Goal: Use online tool/utility: Utilize a website feature to perform a specific function

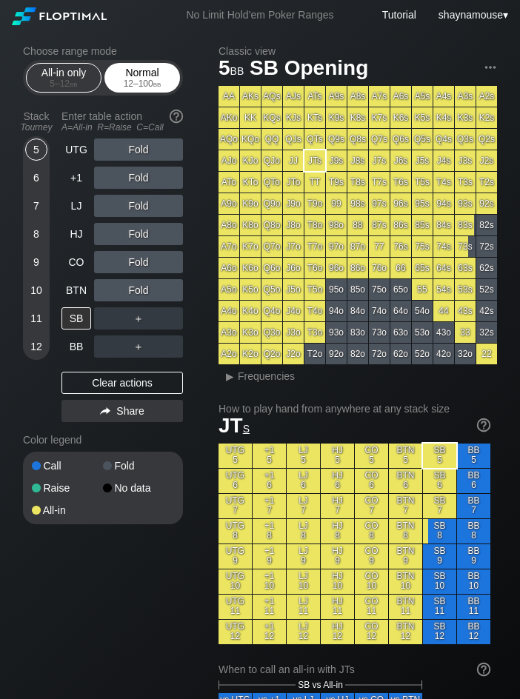
click at [118, 69] on div "Normal 12 – 100 bb" at bounding box center [142, 78] width 68 height 28
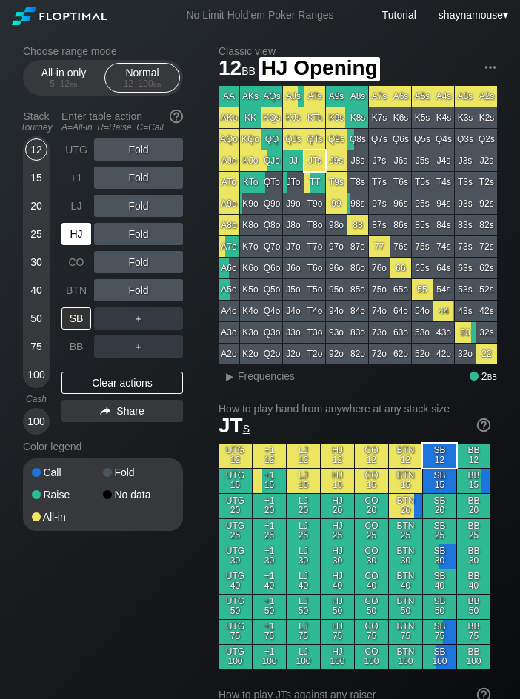
click at [72, 227] on div "HJ" at bounding box center [76, 234] width 30 height 22
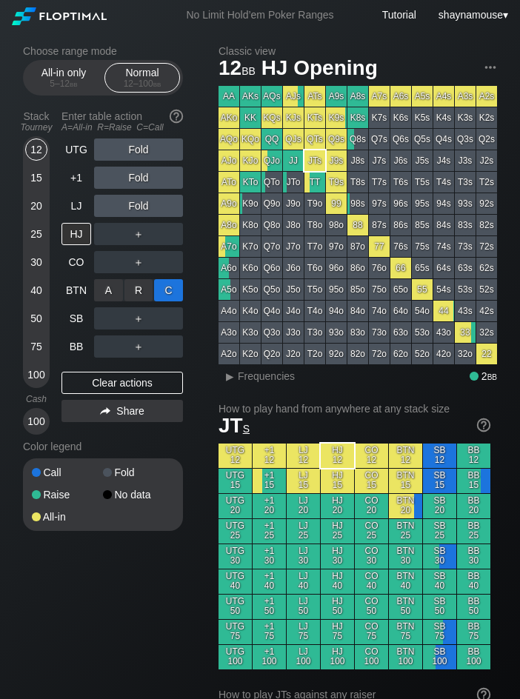
click at [161, 286] on div "C ✕" at bounding box center [168, 290] width 29 height 22
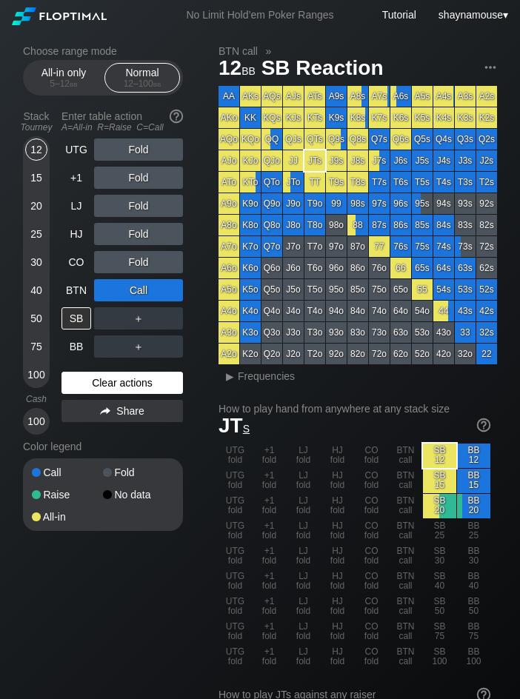
click at [136, 381] on div "Clear actions" at bounding box center [121, 383] width 121 height 22
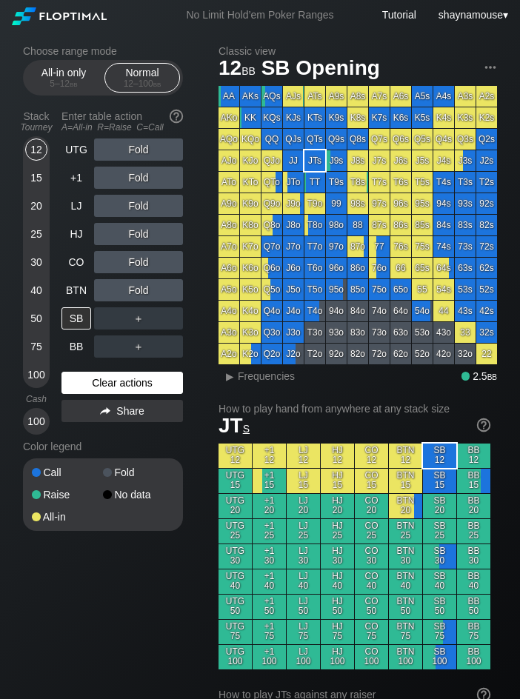
click at [136, 381] on div "Clear actions" at bounding box center [121, 383] width 121 height 22
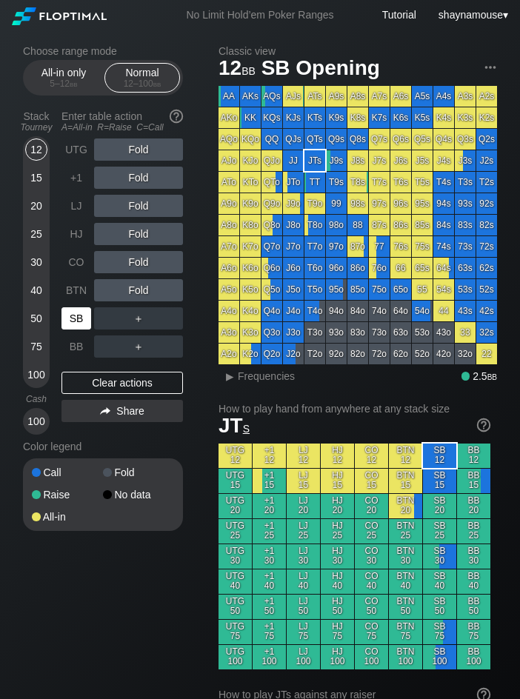
click at [73, 317] on div "SB" at bounding box center [76, 318] width 30 height 22
click at [173, 317] on div "C ✕" at bounding box center [168, 318] width 29 height 22
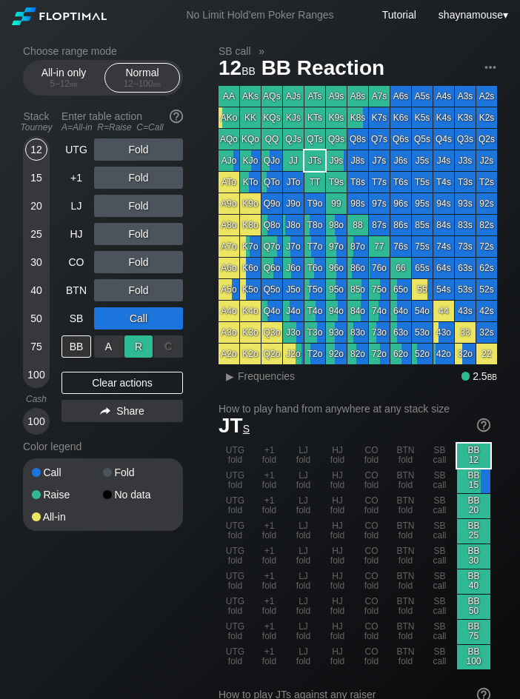
click at [135, 343] on div "R ✕" at bounding box center [138, 346] width 29 height 22
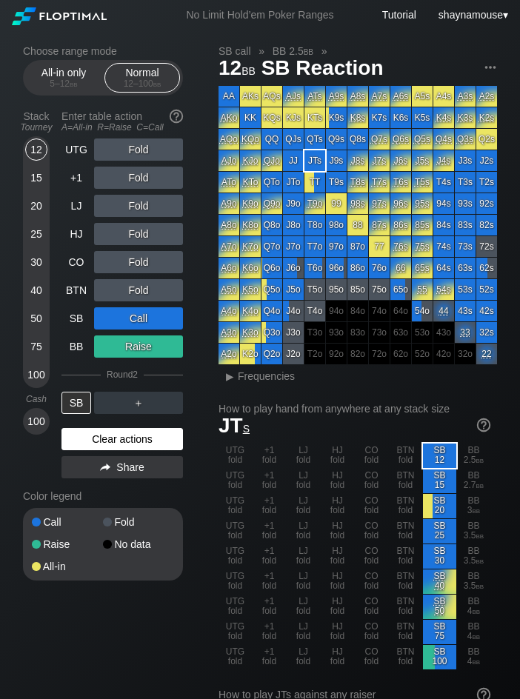
click at [171, 440] on div "Clear actions" at bounding box center [121, 439] width 121 height 22
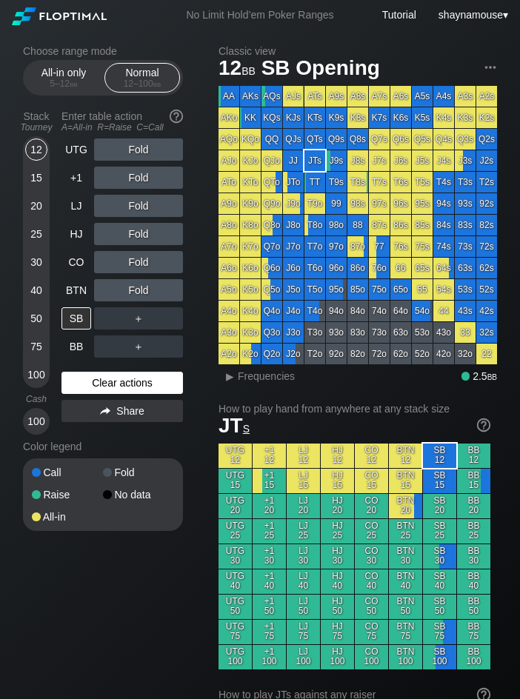
click at [171, 440] on div "Color legend" at bounding box center [103, 447] width 160 height 24
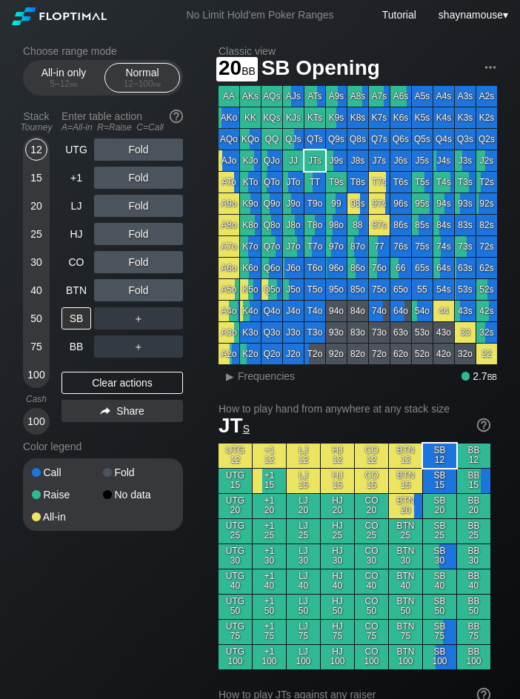
drag, startPoint x: 32, startPoint y: 198, endPoint x: 48, endPoint y: 244, distance: 48.7
click at [33, 198] on div "20" at bounding box center [36, 206] width 22 height 22
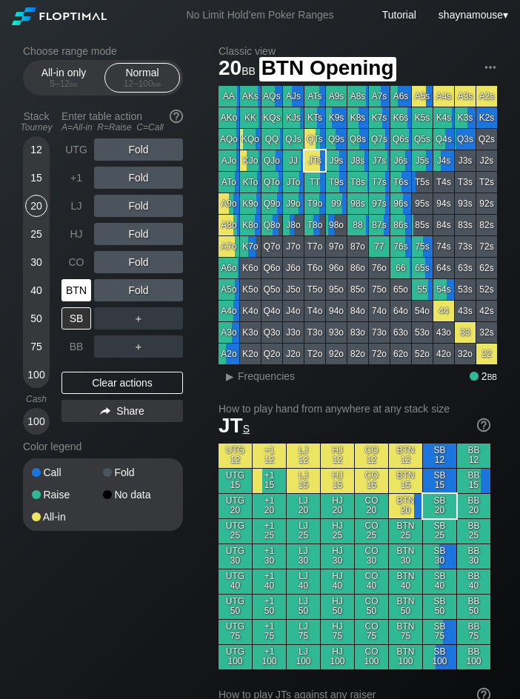
click at [64, 295] on div "BTN" at bounding box center [76, 290] width 30 height 22
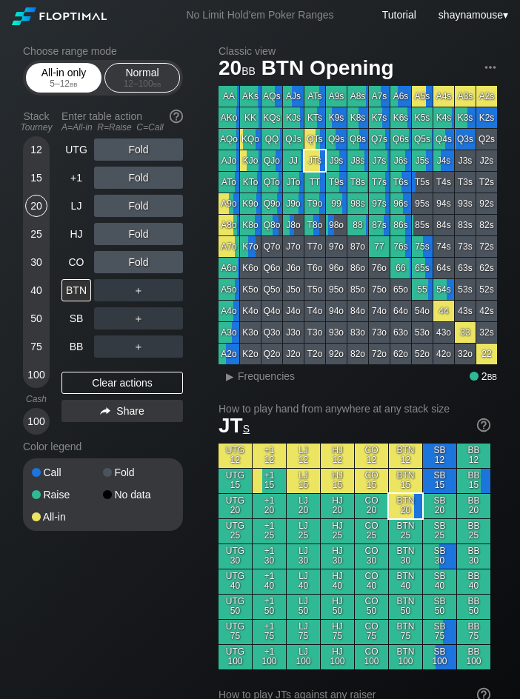
click at [41, 81] on div "5 – 12 bb" at bounding box center [64, 83] width 62 height 10
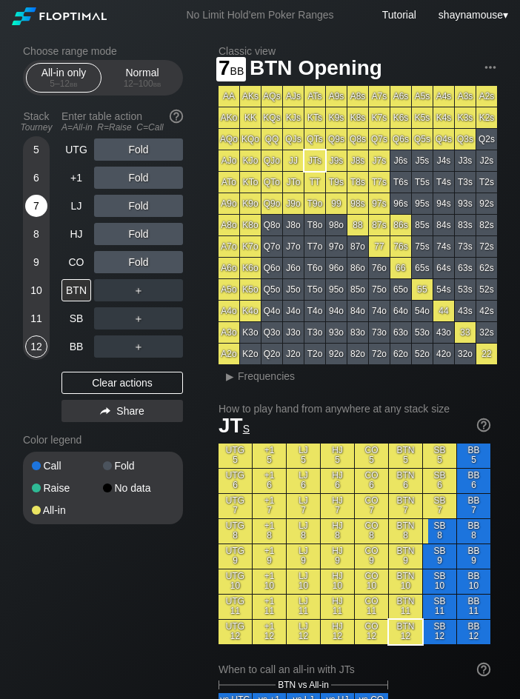
click at [36, 210] on div "7" at bounding box center [36, 206] width 22 height 22
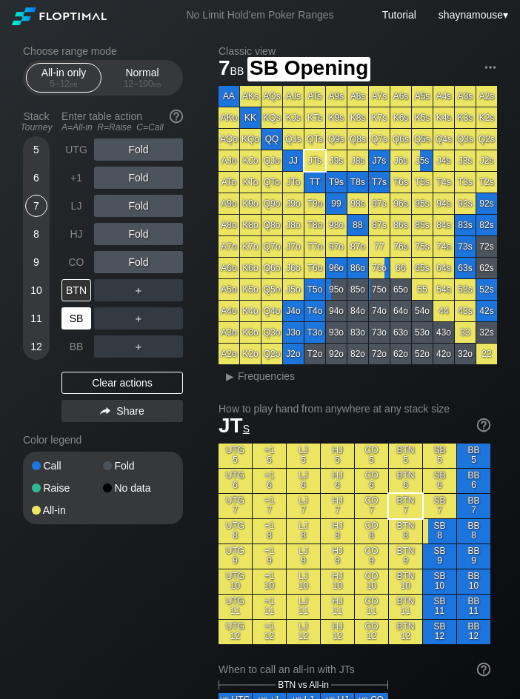
click at [74, 312] on div "SB" at bounding box center [76, 318] width 30 height 22
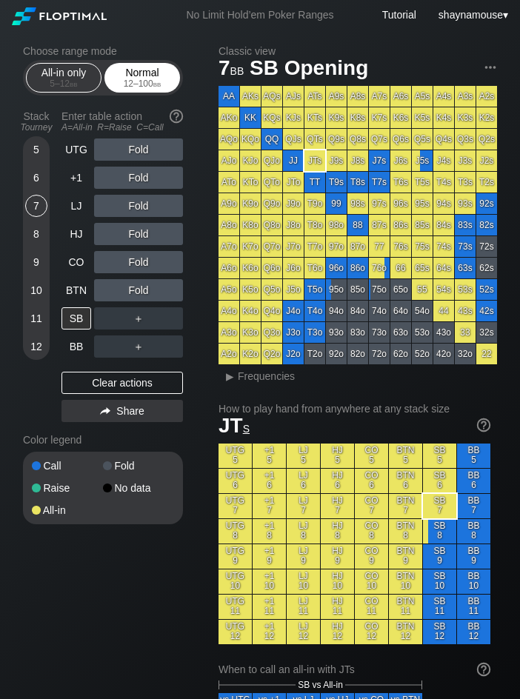
click at [150, 84] on div "12 – 100 bb" at bounding box center [142, 83] width 62 height 10
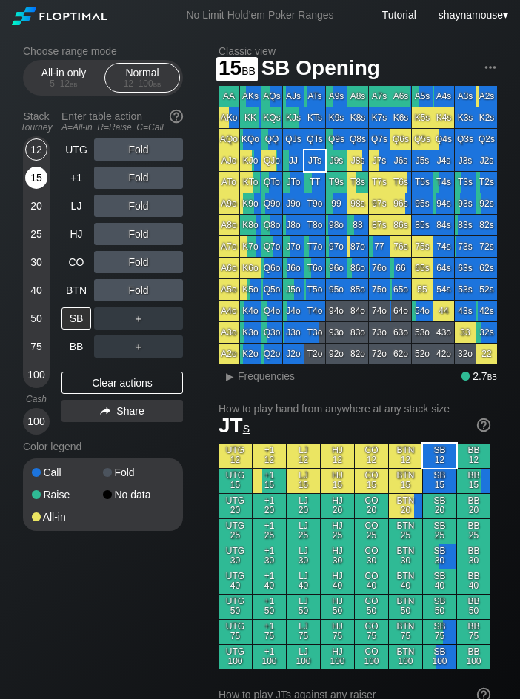
click at [29, 181] on div "15" at bounding box center [36, 178] width 22 height 22
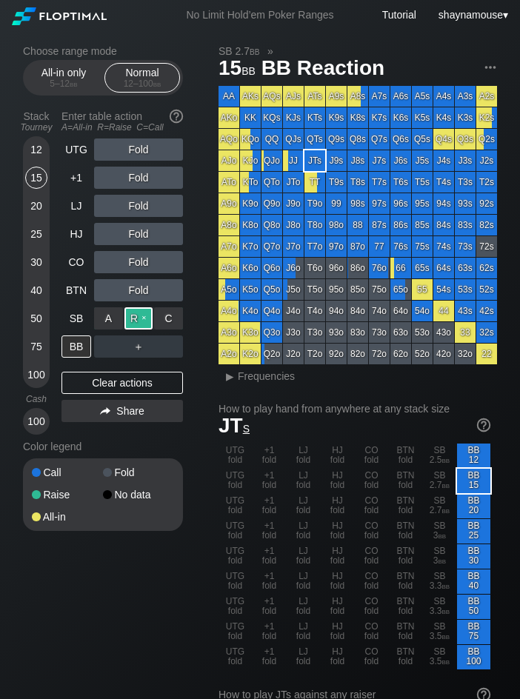
click at [133, 321] on div "R ✕" at bounding box center [138, 318] width 29 height 22
click at [73, 345] on div "BB" at bounding box center [76, 346] width 30 height 22
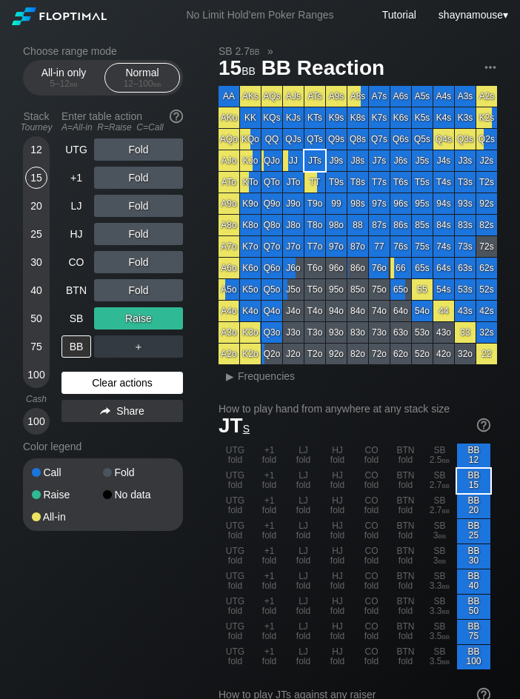
click at [144, 387] on div "Clear actions" at bounding box center [121, 383] width 121 height 22
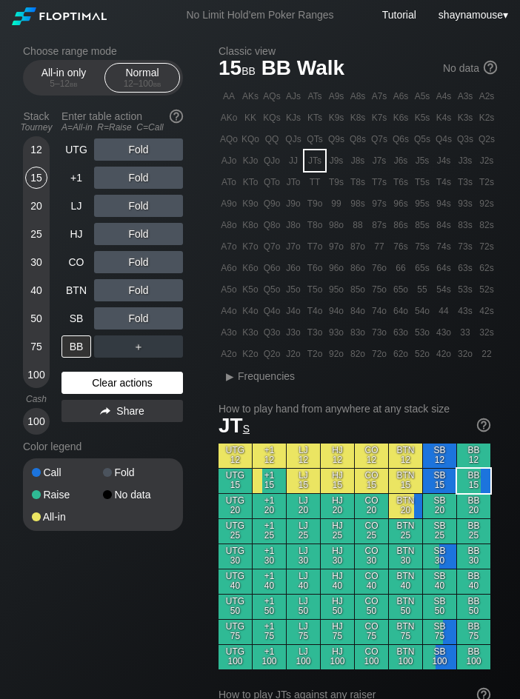
click at [144, 392] on div "Clear actions" at bounding box center [121, 383] width 121 height 22
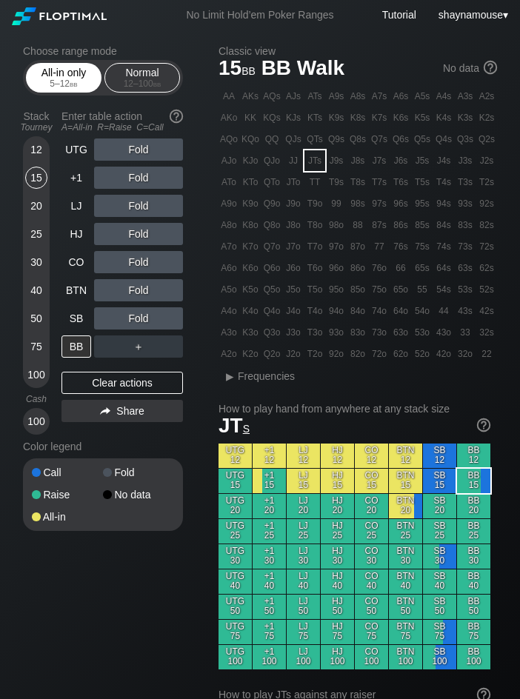
click at [70, 82] on span "bb" at bounding box center [74, 83] width 8 height 10
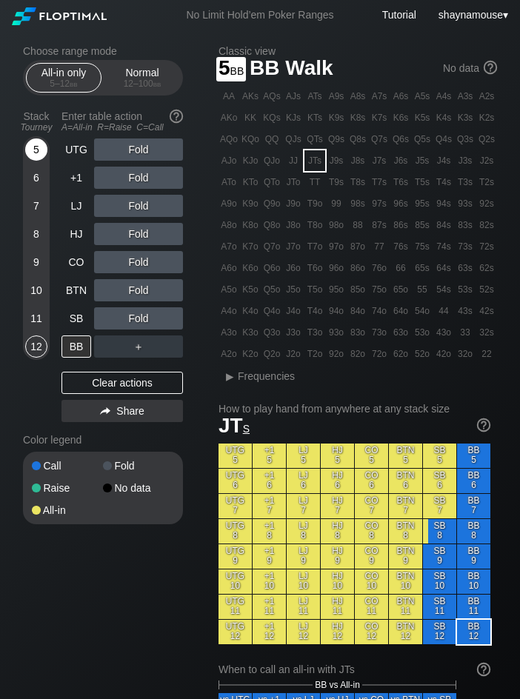
click at [41, 150] on div "5" at bounding box center [36, 149] width 22 height 22
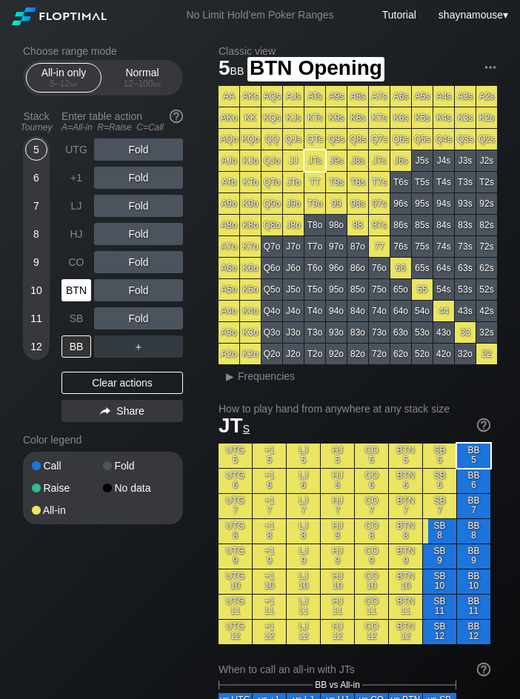
click at [70, 284] on div "BTN" at bounding box center [76, 290] width 30 height 22
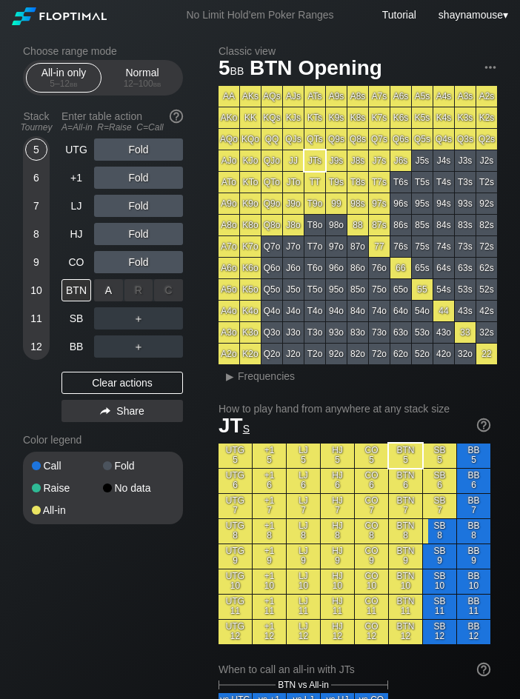
click at [112, 289] on div "A ✕" at bounding box center [108, 290] width 29 height 22
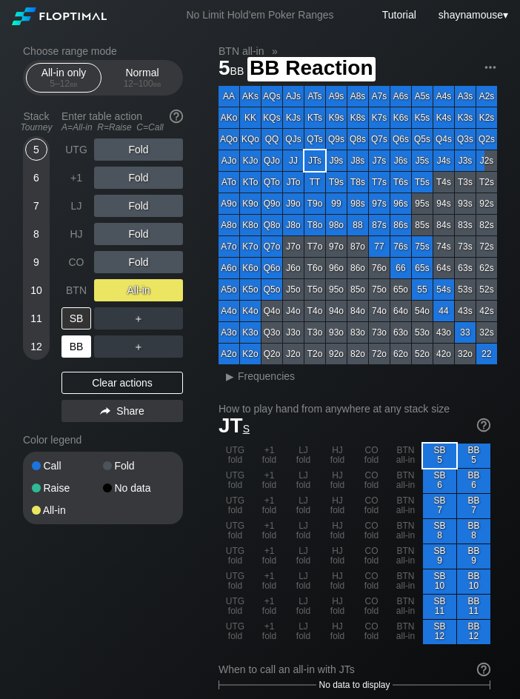
click at [70, 338] on div "BB" at bounding box center [76, 346] width 30 height 22
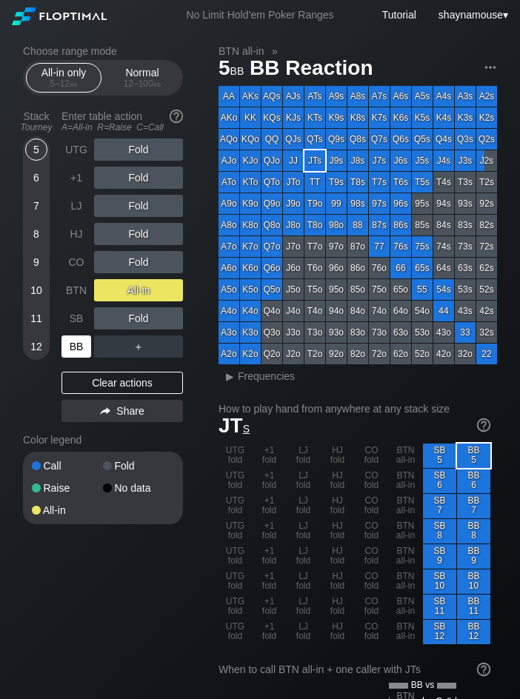
click at [70, 338] on div "BB" at bounding box center [76, 346] width 30 height 22
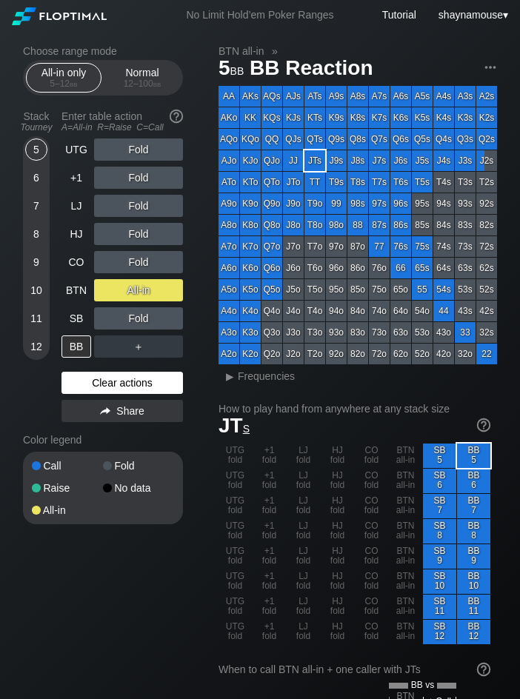
click at [152, 385] on div "Clear actions" at bounding box center [121, 383] width 121 height 22
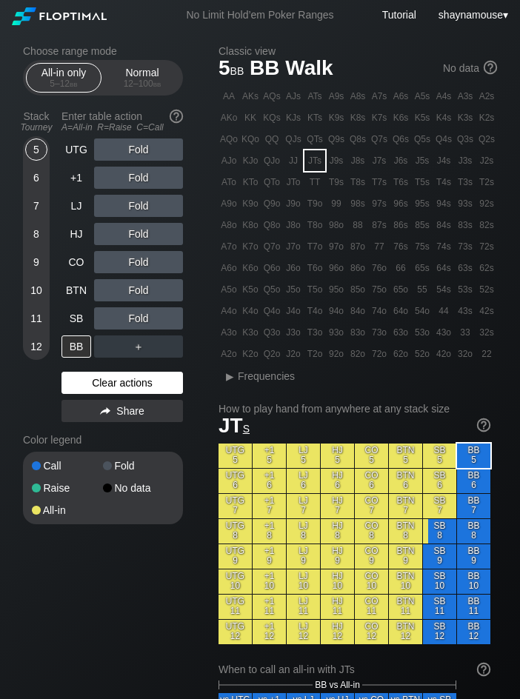
click at [152, 385] on div "Clear actions" at bounding box center [121, 383] width 121 height 22
